Goal: Transaction & Acquisition: Purchase product/service

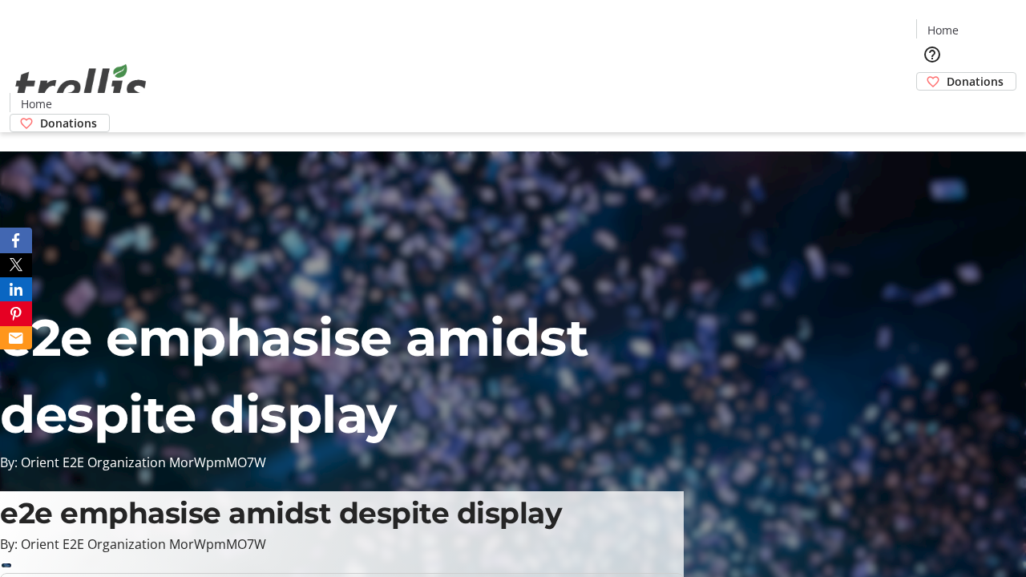
click at [947, 73] on span "Donations" at bounding box center [975, 81] width 57 height 17
